Goal: Task Accomplishment & Management: Complete application form

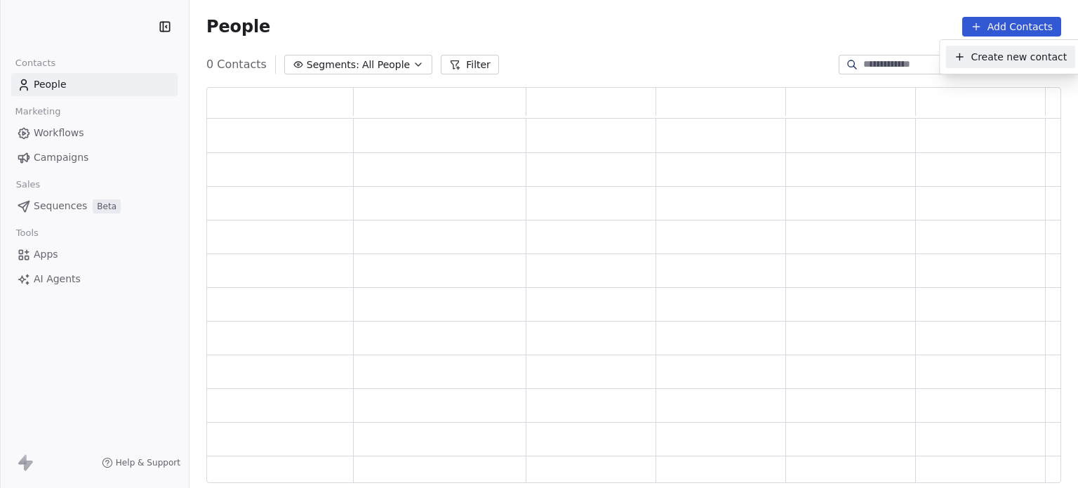
scroll to position [385, 844]
click at [1003, 58] on span "Create new contact" at bounding box center [1019, 57] width 96 height 15
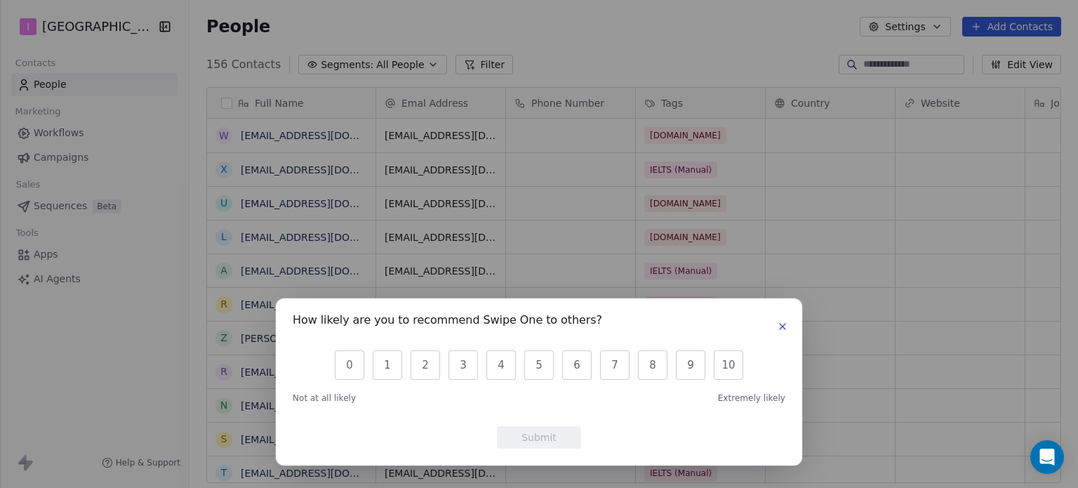
scroll to position [418, 878]
click at [788, 329] on button "button" at bounding box center [782, 326] width 17 height 17
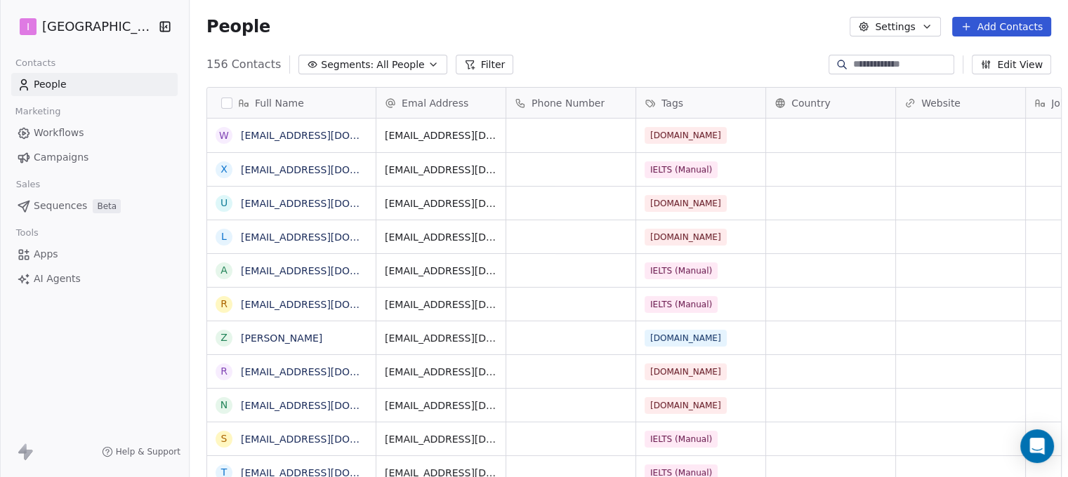
click at [1000, 27] on button "Add Contacts" at bounding box center [1001, 27] width 99 height 20
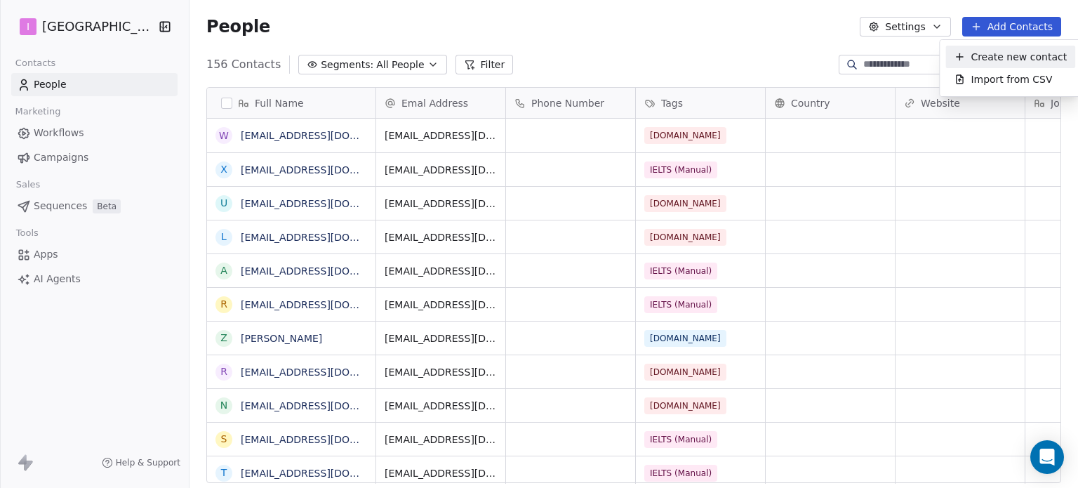
click at [1007, 58] on span "Create new contact" at bounding box center [1019, 57] width 96 height 15
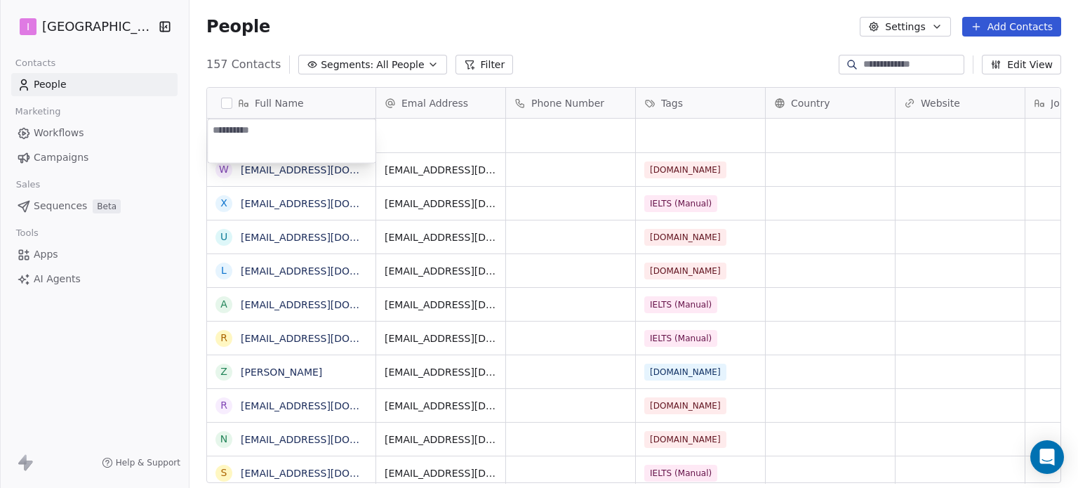
type textarea "**********"
click at [449, 135] on html "I IELTS University Contacts People Marketing Workflows Campaigns Sales Sequence…" at bounding box center [539, 244] width 1078 height 488
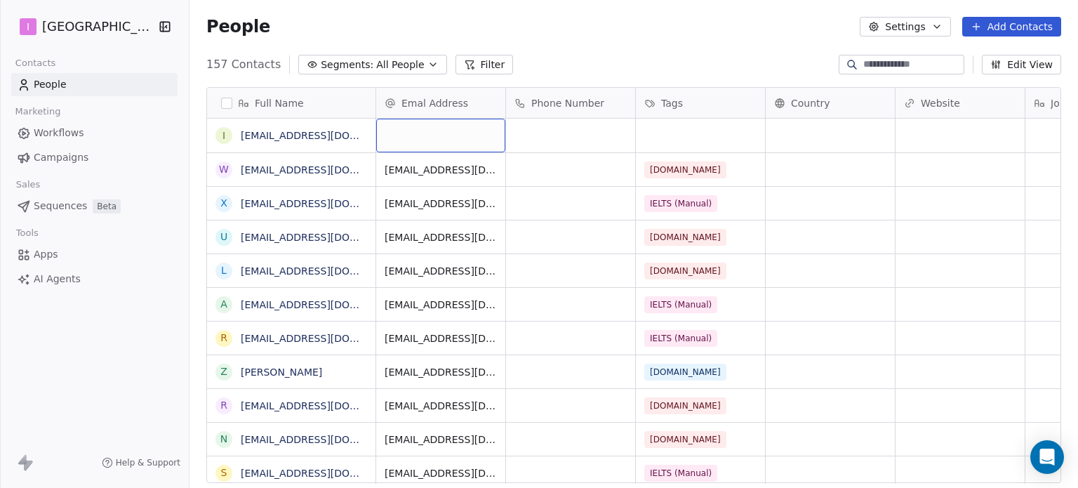
click at [449, 135] on div "grid" at bounding box center [440, 136] width 129 height 34
click at [450, 135] on div "grid" at bounding box center [440, 136] width 129 height 34
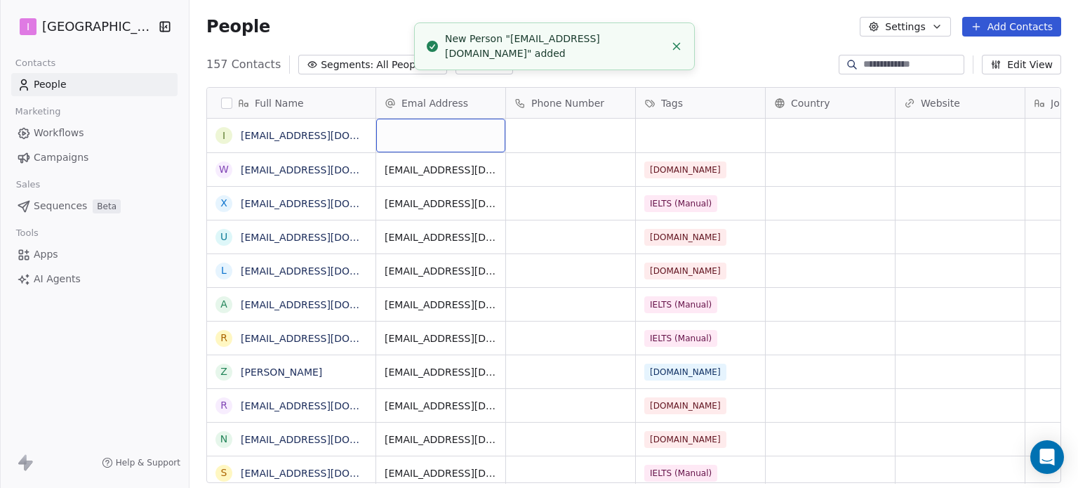
click at [449, 135] on div "grid" at bounding box center [440, 136] width 129 height 34
type input "**********"
click at [677, 135] on html "I IELTS University Contacts People Marketing Workflows Campaigns Sales Sequence…" at bounding box center [539, 244] width 1078 height 488
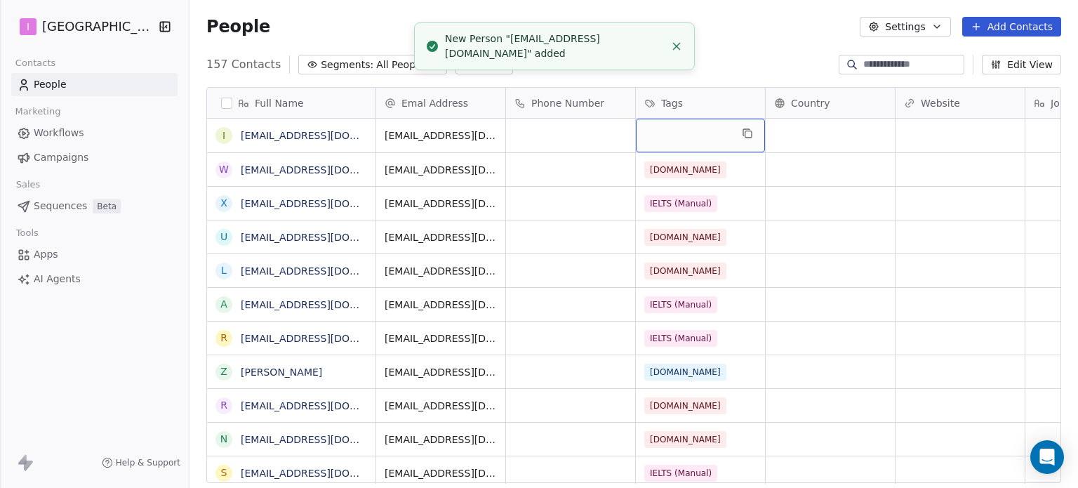
click at [677, 134] on div "grid" at bounding box center [700, 136] width 129 height 34
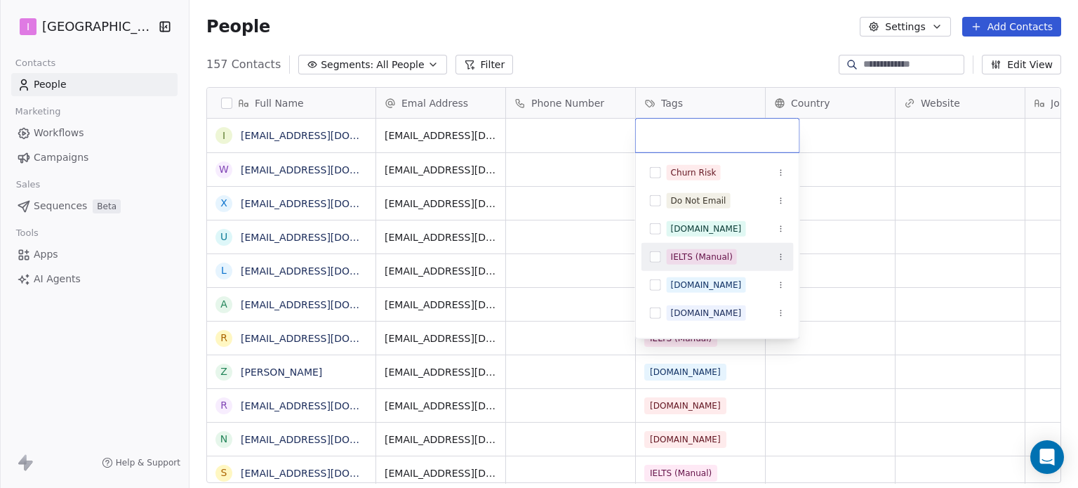
click at [682, 252] on div "IELTS (Manual)" at bounding box center [702, 257] width 62 height 13
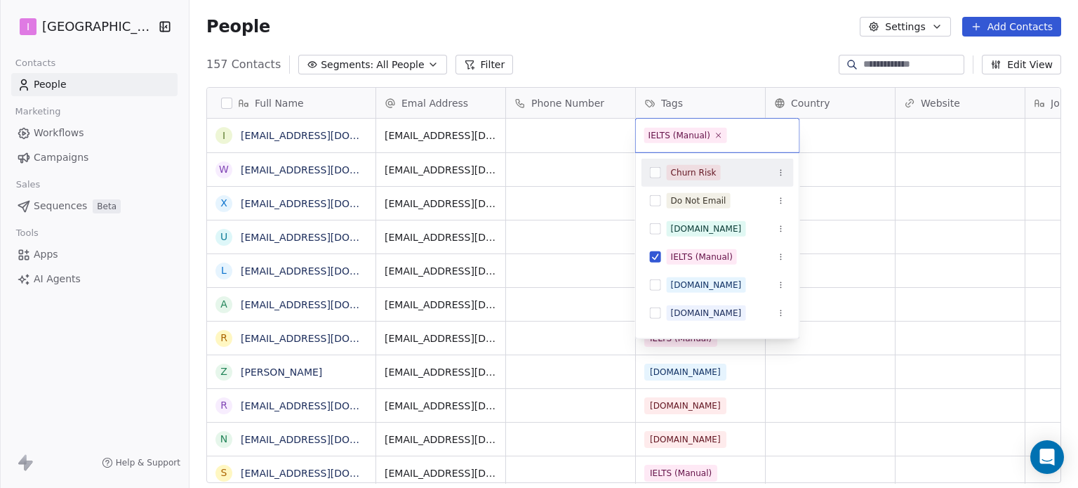
click at [645, 39] on html "I IELTS University Contacts People Marketing Workflows Campaigns Sales Sequence…" at bounding box center [539, 244] width 1078 height 488
